Goal: Find specific page/section: Find specific page/section

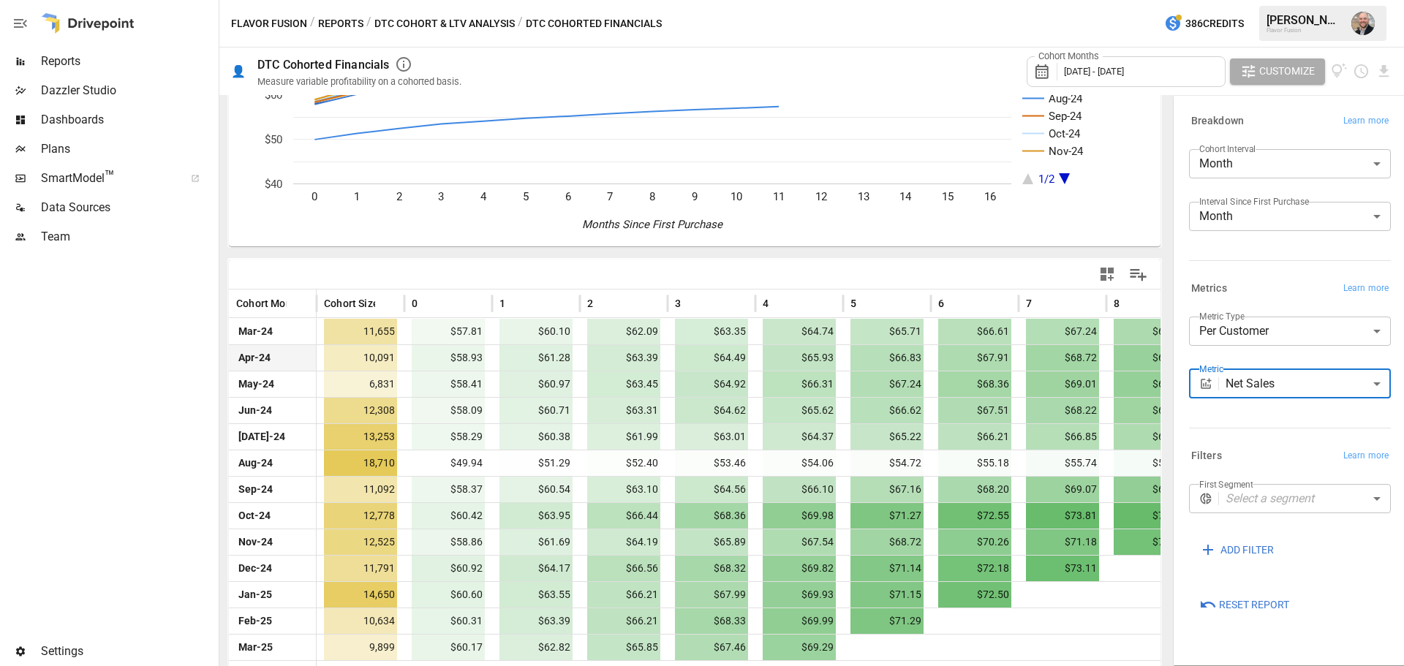
scroll to position [165, 0]
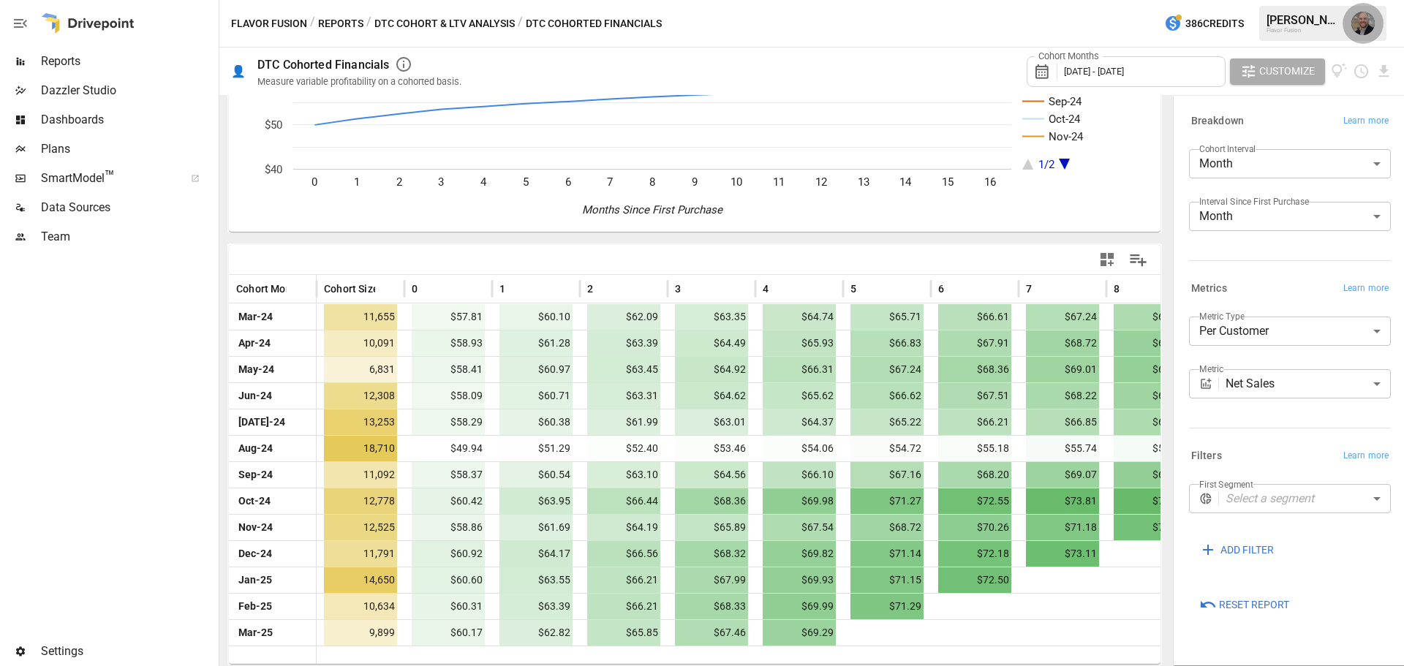
click at [1358, 30] on img "Dustin Jacobson" at bounding box center [1362, 23] width 23 height 23
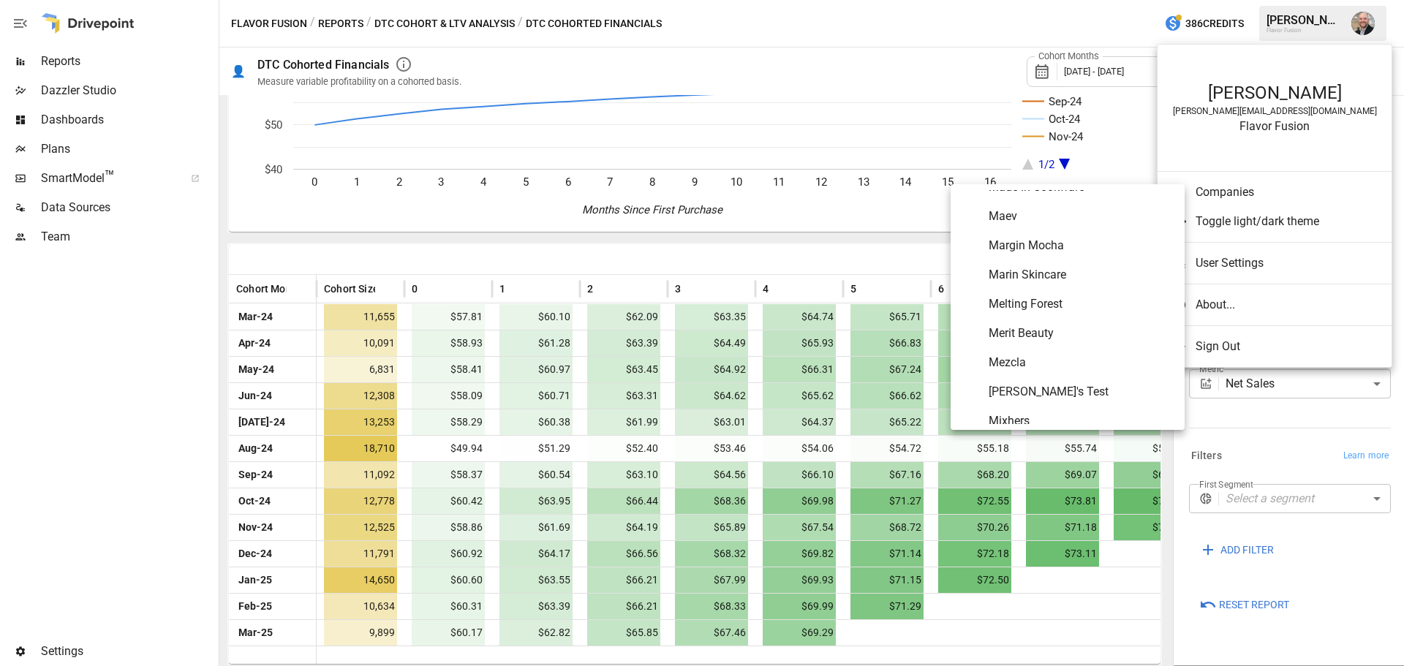
scroll to position [5059, 0]
click at [1045, 302] on li "Mezcla" at bounding box center [1067, 292] width 234 height 29
